Goal: Information Seeking & Learning: Learn about a topic

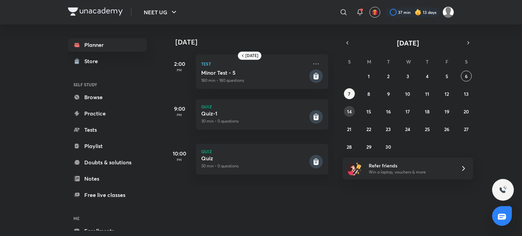
click at [349, 110] on abbr "14" at bounding box center [349, 111] width 5 height 6
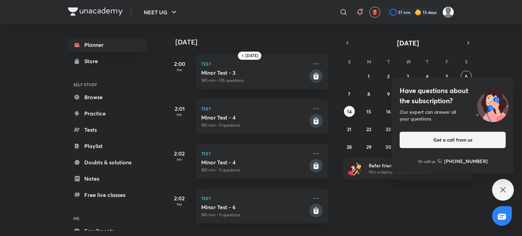
click at [501, 190] on icon at bounding box center [503, 190] width 8 height 8
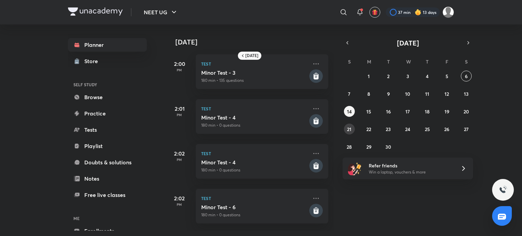
click at [351, 130] on button "21" at bounding box center [349, 129] width 11 height 11
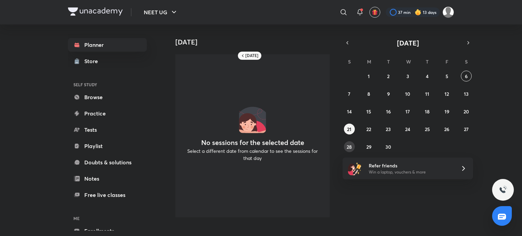
click at [350, 147] on abbr "28" at bounding box center [348, 147] width 5 height 6
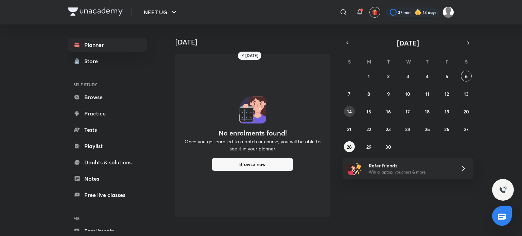
click at [348, 108] on button "14" at bounding box center [349, 111] width 11 height 11
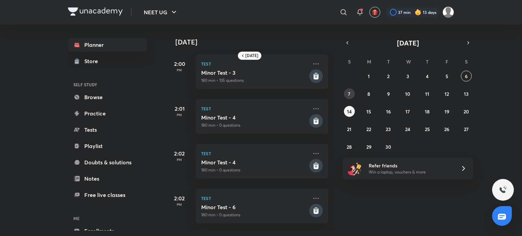
click at [346, 89] on button "7" at bounding box center [349, 93] width 11 height 11
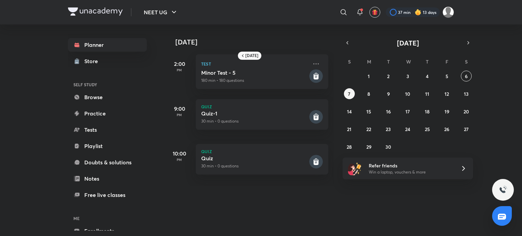
click at [352, 76] on div "31 1 2 3 4 5 6 7 8 9 10 11 12 13 14 15 16 17 18 19 20 21 22 23 24 25 26 27 28 2…" at bounding box center [407, 112] width 130 height 82
click at [346, 39] on button "button" at bounding box center [347, 43] width 10 height 10
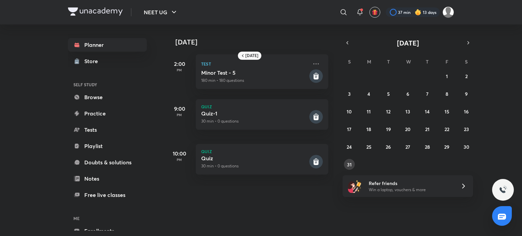
click at [349, 165] on abbr "31" at bounding box center [349, 164] width 5 height 6
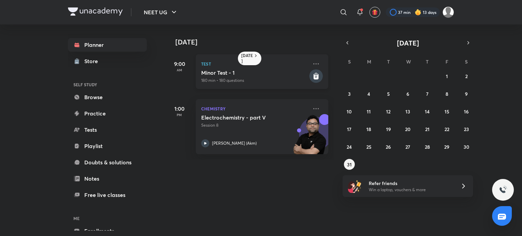
click at [282, 74] on h5 "Minor Test - 1" at bounding box center [254, 72] width 107 height 7
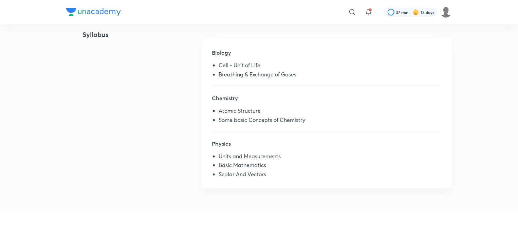
scroll to position [251, 0]
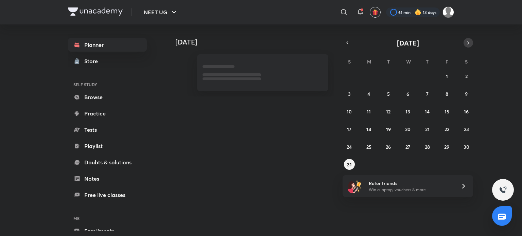
click at [469, 47] on button "button" at bounding box center [468, 43] width 10 height 10
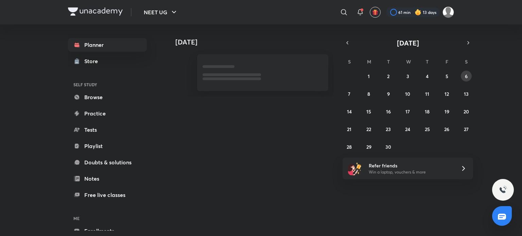
click at [466, 74] on abbr "6" at bounding box center [466, 76] width 3 height 6
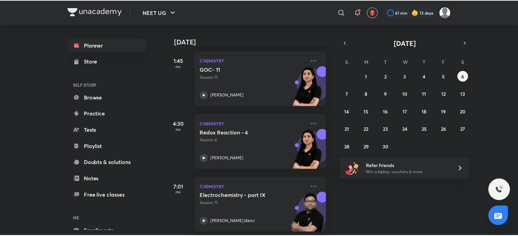
scroll to position [230, 0]
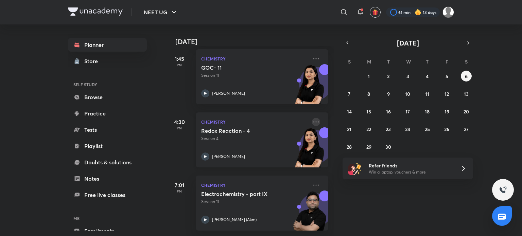
click at [312, 118] on icon at bounding box center [316, 122] width 8 height 8
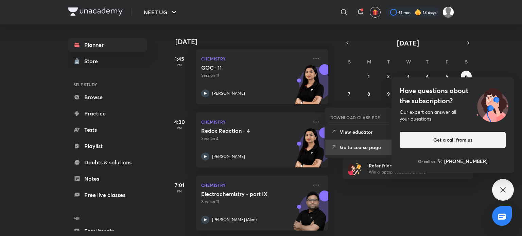
click at [353, 147] on p "Go to course page" at bounding box center [363, 147] width 47 height 7
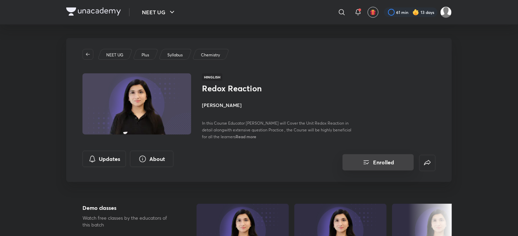
click at [382, 169] on button "Enrolled" at bounding box center [378, 162] width 71 height 16
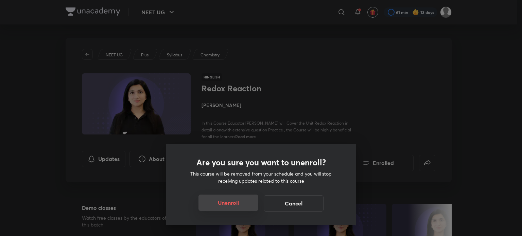
click at [217, 200] on button "Unenroll" at bounding box center [228, 203] width 60 height 16
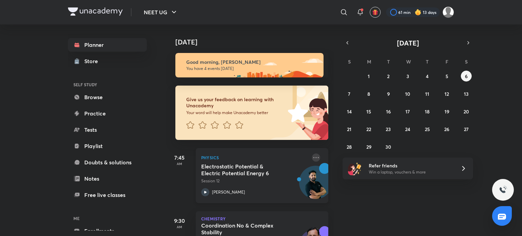
click at [312, 156] on icon at bounding box center [316, 158] width 8 height 8
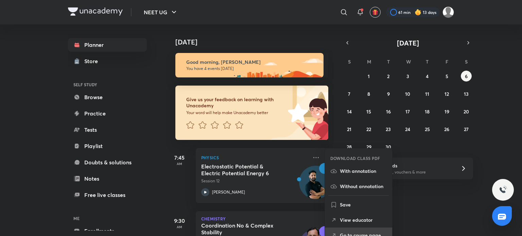
click at [340, 233] on p "Go to course page" at bounding box center [363, 235] width 47 height 7
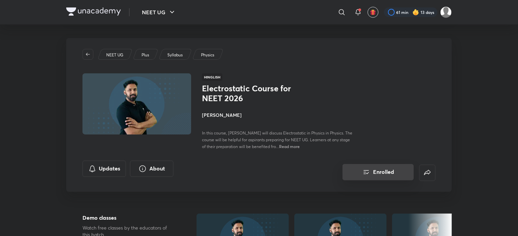
click at [389, 172] on button "Enrolled" at bounding box center [378, 172] width 71 height 16
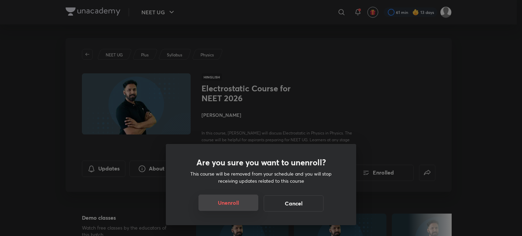
click at [236, 201] on button "Unenroll" at bounding box center [228, 203] width 60 height 16
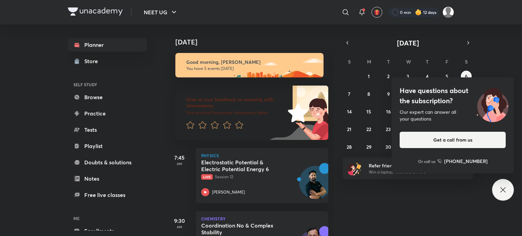
scroll to position [62, 0]
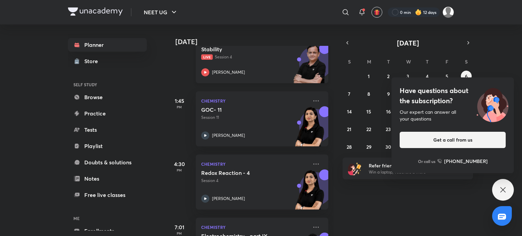
scroll to position [230, 0]
